Goal: Task Accomplishment & Management: Complete application form

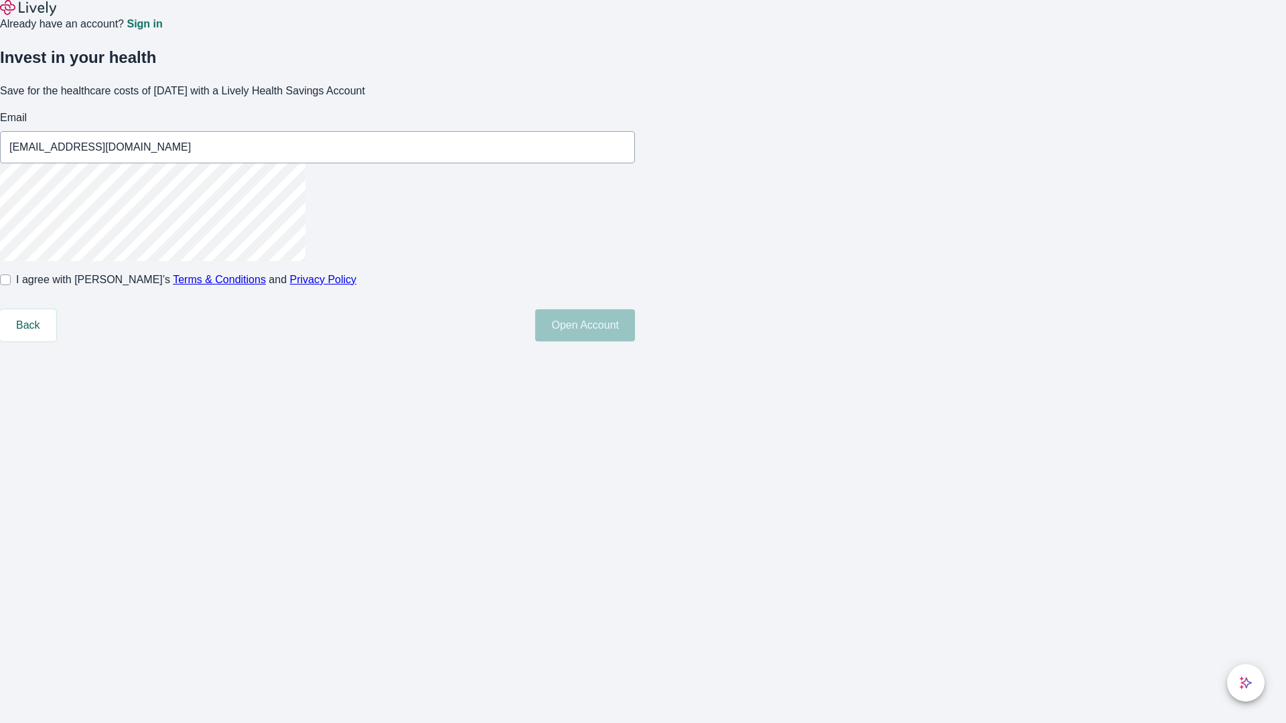
click at [11, 285] on input "I agree with Lively’s Terms & Conditions and Privacy Policy" at bounding box center [5, 280] width 11 height 11
checkbox input "true"
click at [635, 342] on button "Open Account" at bounding box center [585, 325] width 100 height 32
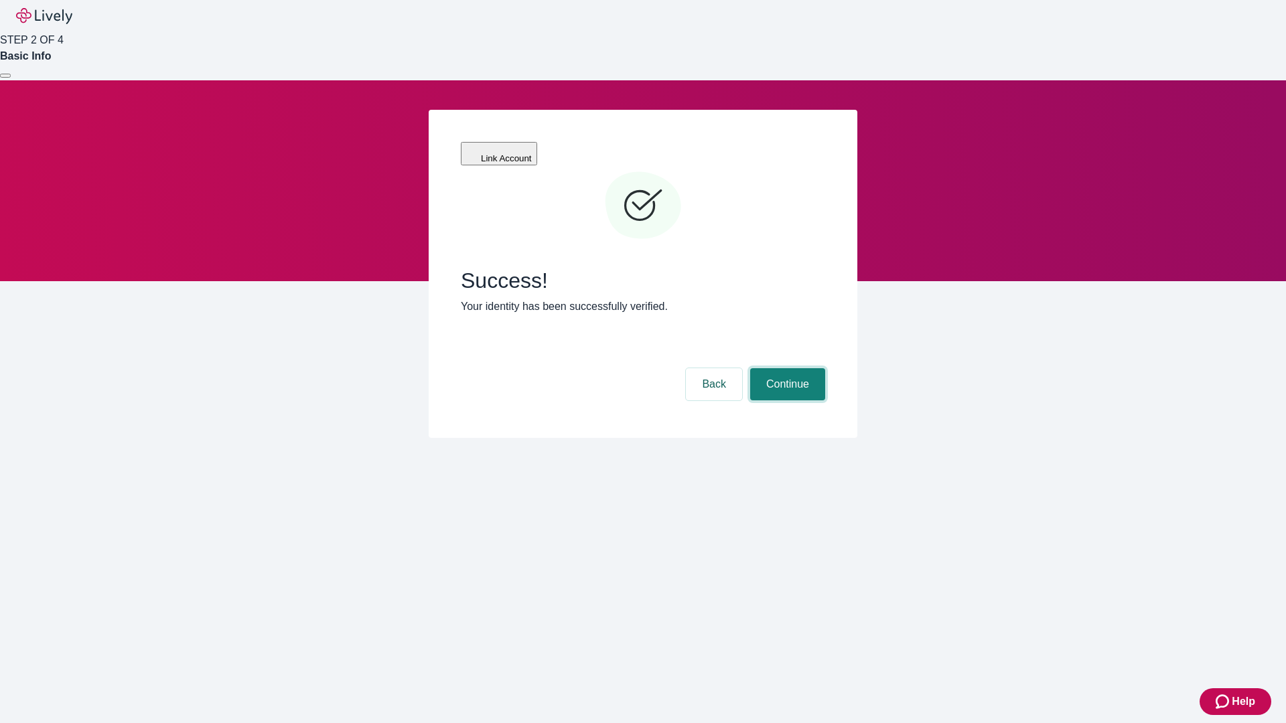
click at [786, 368] on button "Continue" at bounding box center [787, 384] width 75 height 32
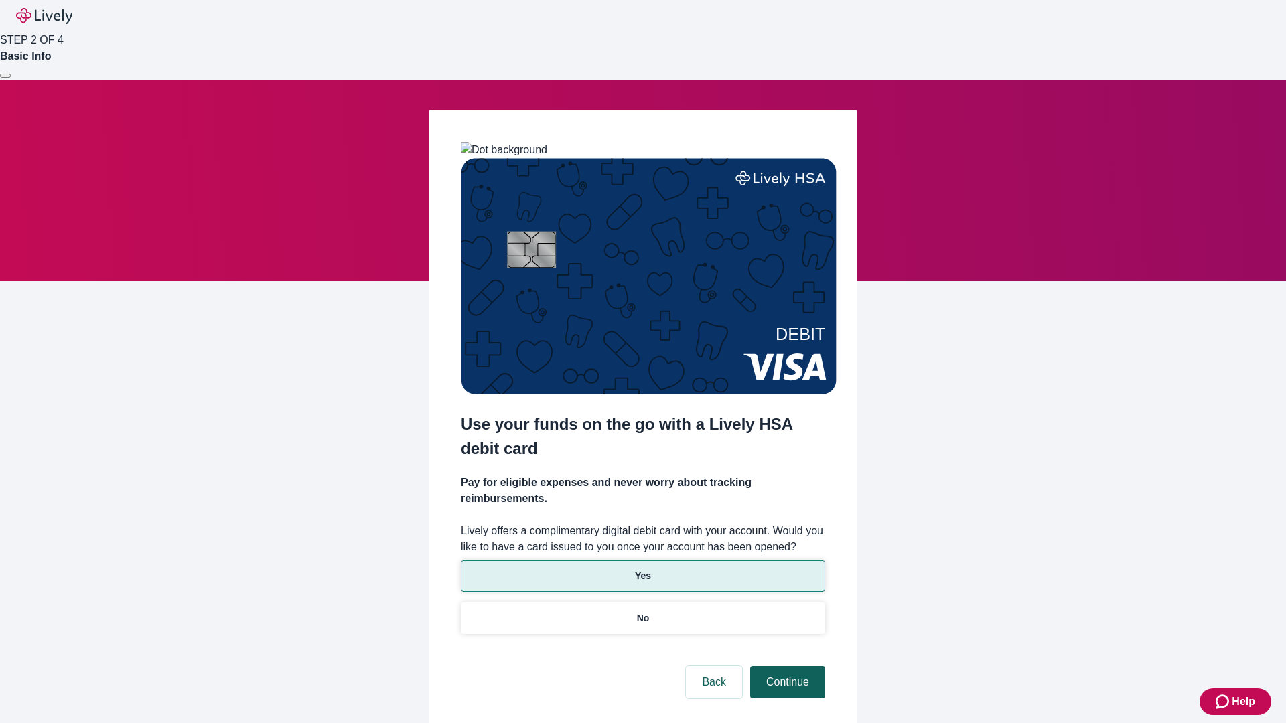
click at [642, 569] on p "Yes" at bounding box center [643, 576] width 16 height 14
click at [786, 667] on button "Continue" at bounding box center [787, 683] width 75 height 32
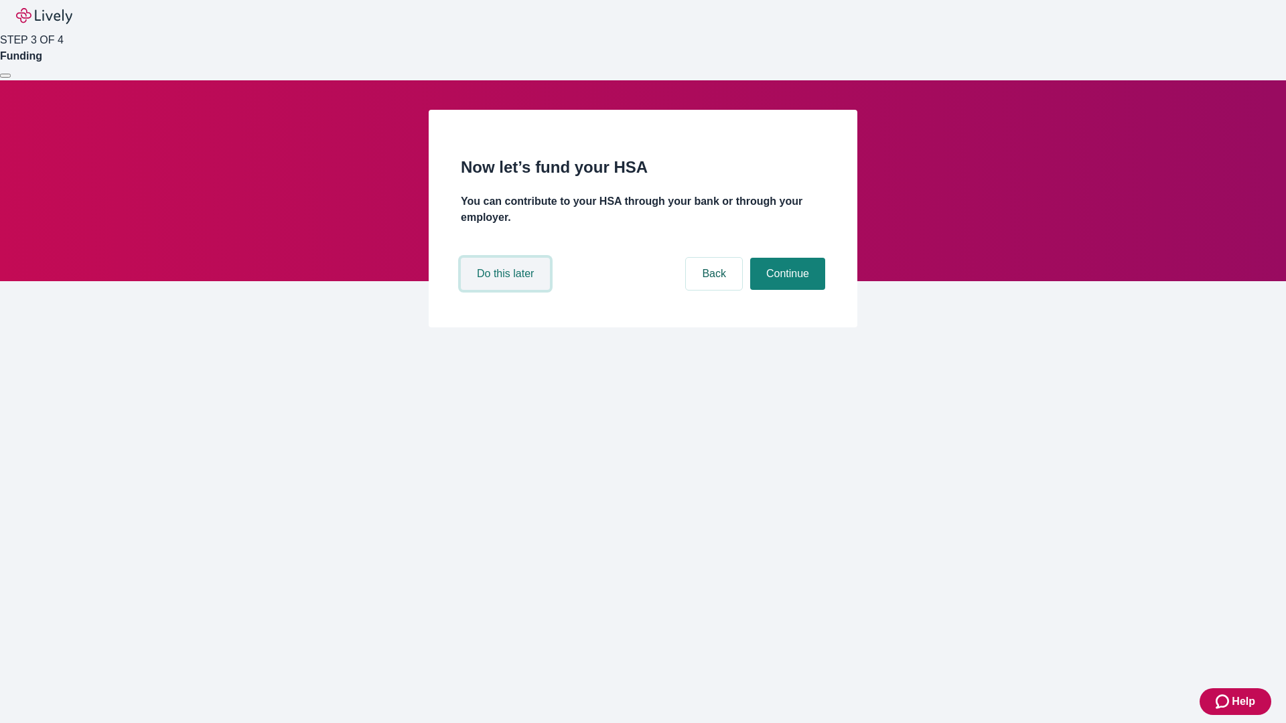
click at [507, 290] on button "Do this later" at bounding box center [505, 274] width 89 height 32
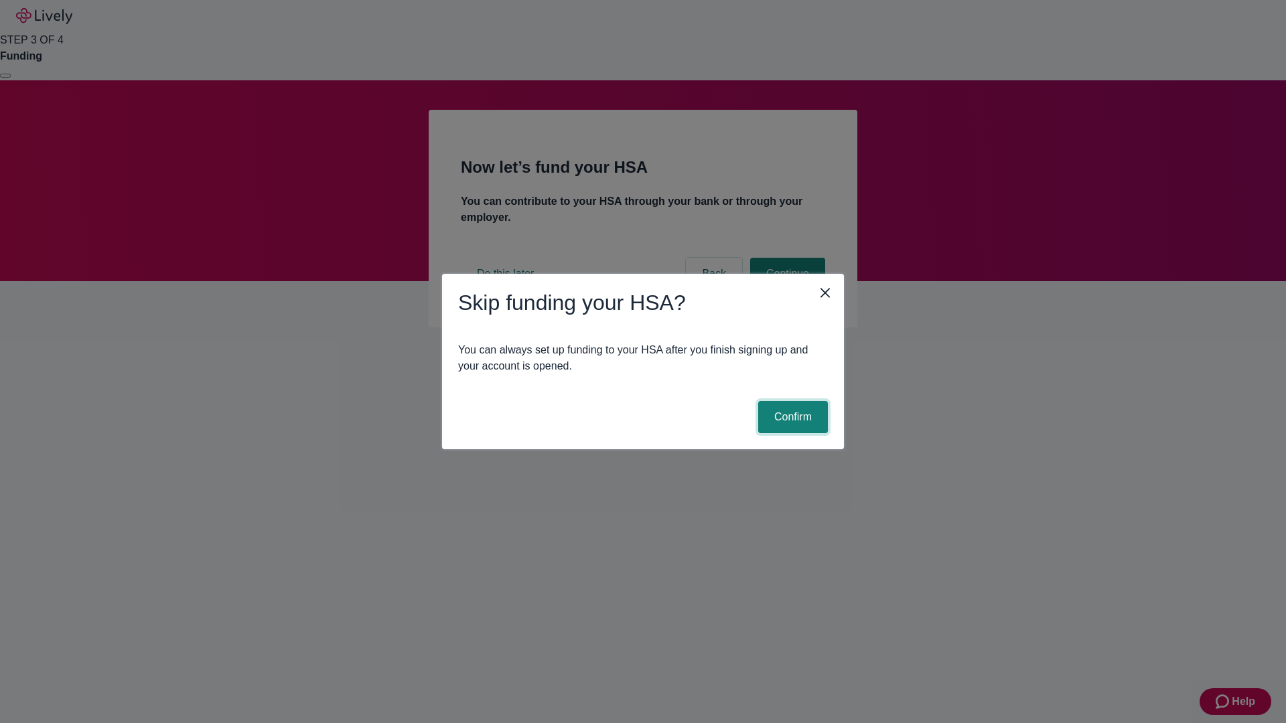
click at [791, 417] on button "Confirm" at bounding box center [793, 417] width 70 height 32
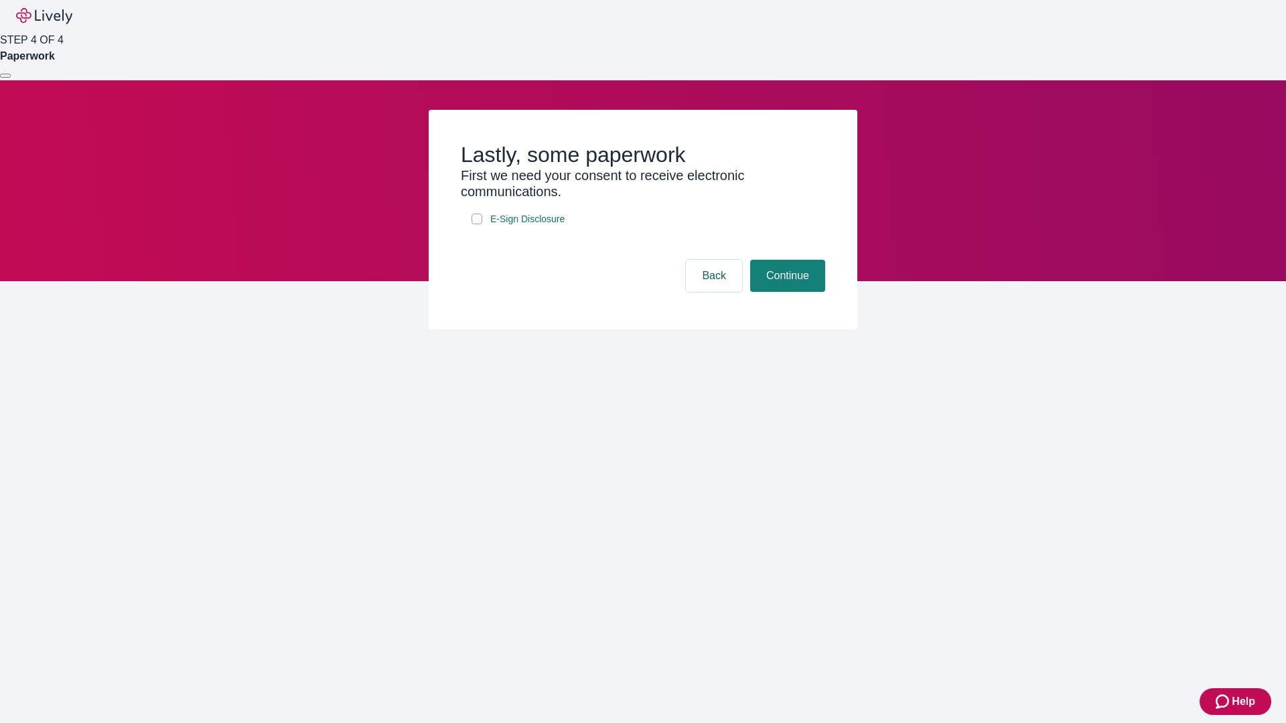
click at [477, 224] on input "E-Sign Disclosure" at bounding box center [477, 219] width 11 height 11
checkbox input "true"
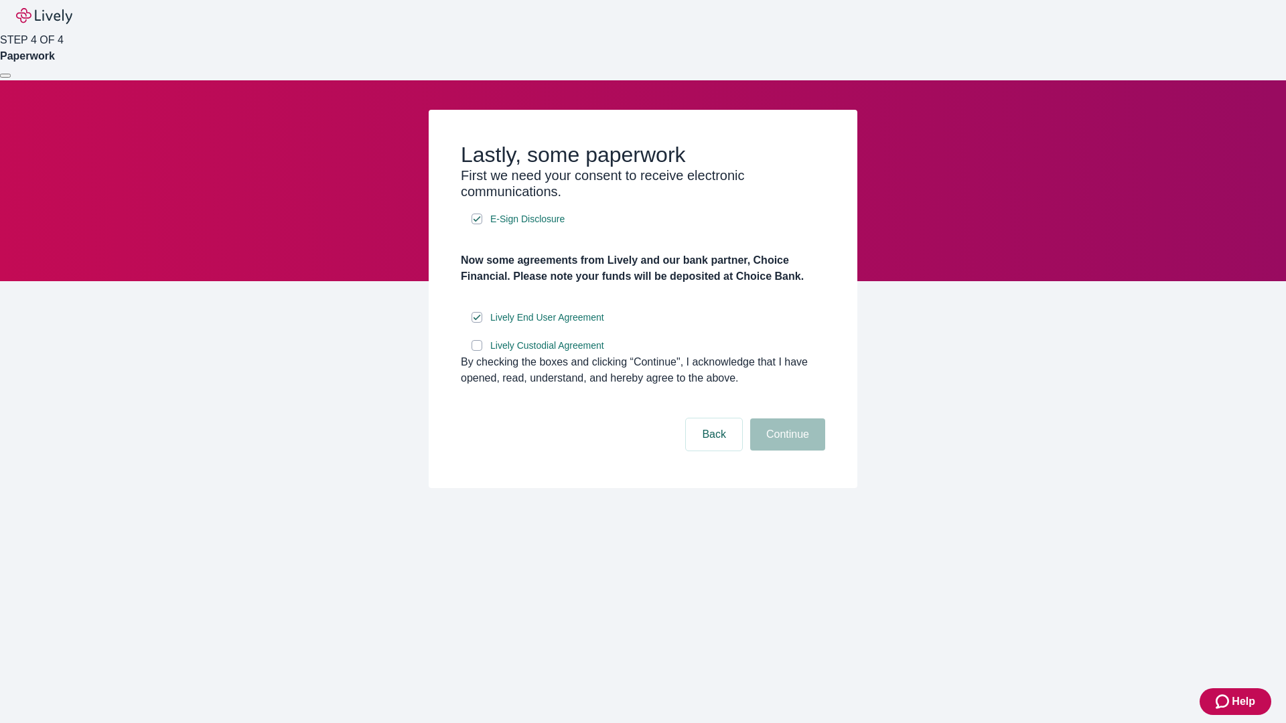
click at [477, 351] on input "Lively Custodial Agreement" at bounding box center [477, 345] width 11 height 11
checkbox input "true"
click at [786, 451] on button "Continue" at bounding box center [787, 435] width 75 height 32
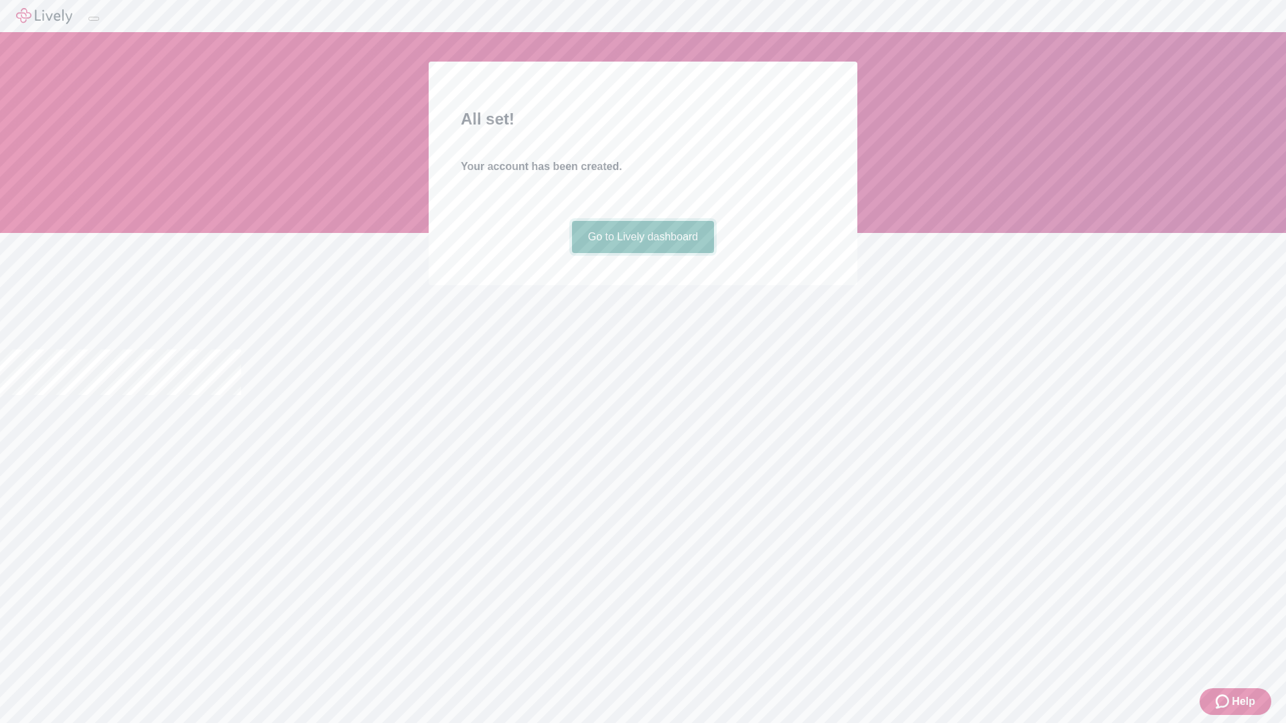
click at [642, 253] on link "Go to Lively dashboard" at bounding box center [643, 237] width 143 height 32
